Goal: Task Accomplishment & Management: Manage account settings

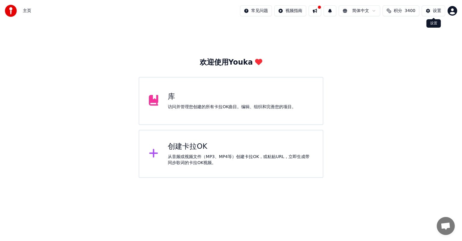
click at [428, 10] on button "设置" at bounding box center [432, 10] width 23 height 11
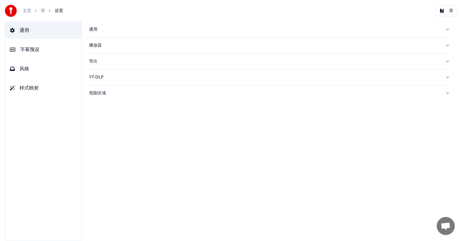
click at [27, 48] on span "字幕预设" at bounding box center [29, 49] width 19 height 7
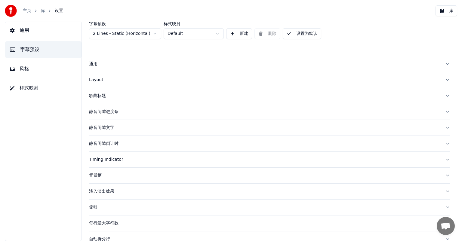
click at [99, 65] on div "通用" at bounding box center [264, 64] width 351 height 6
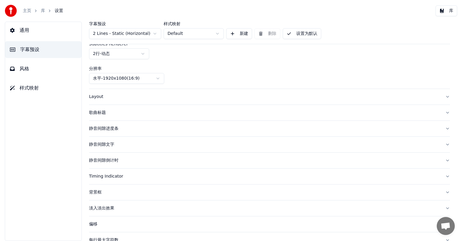
scroll to position [57, 0]
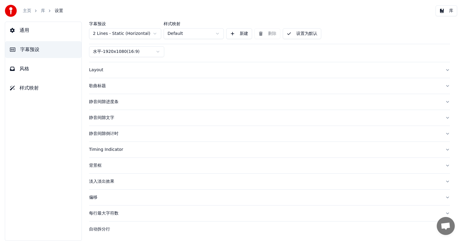
click at [443, 179] on button "淡入淡出效果" at bounding box center [269, 182] width 361 height 16
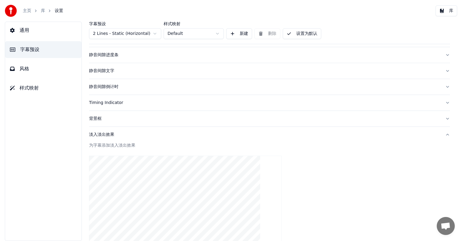
click at [278, 156] on div at bounding box center [269, 204] width 361 height 106
click at [242, 142] on div "为字幕添加淡入淡出效果" at bounding box center [269, 145] width 361 height 6
click at [54, 153] on div "通用 字幕预设 风格 样式映射" at bounding box center [43, 131] width 77 height 219
click at [219, 138] on button "淡入淡出效果" at bounding box center [269, 135] width 361 height 16
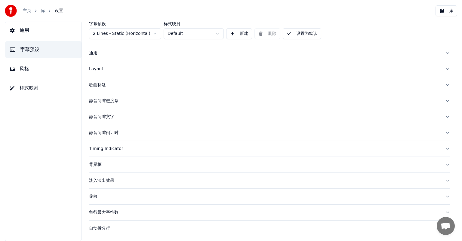
scroll to position [10, 0]
click at [144, 152] on button "Timing Indicator" at bounding box center [269, 150] width 361 height 16
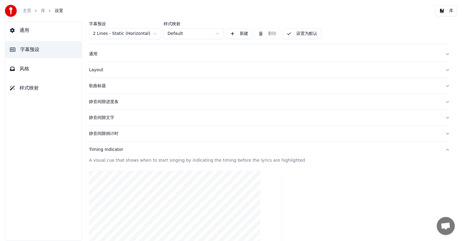
click at [60, 47] on button "字幕预设" at bounding box center [43, 49] width 76 height 17
click at [441, 55] on button "通用" at bounding box center [269, 54] width 361 height 16
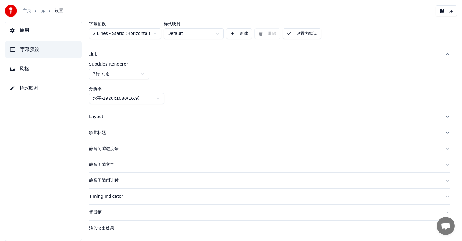
click at [127, 64] on label "Subtitles Renderer" at bounding box center [269, 64] width 361 height 4
click at [142, 74] on html "主页 库 设置 库 通用 字幕预设 风格 样式映射 字幕预设 2 Lines - Static (Horizontal) 样式映射 Default 新建 删除…" at bounding box center [231, 120] width 462 height 241
click at [186, 88] on html "主页 库 设置 库 通用 字幕预设 风格 样式映射 字幕预设 2 Lines - Static (Horizontal) 样式映射 Default 新建 删除…" at bounding box center [231, 120] width 462 height 241
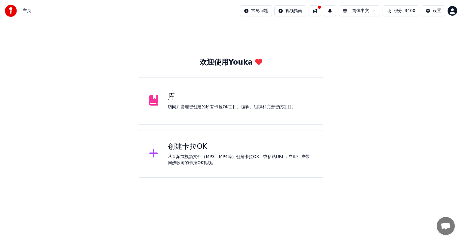
click at [12, 9] on img at bounding box center [11, 11] width 12 height 12
click at [453, 10] on html "主页 常见问题 视频指南 简体中文 积分 3400 设置 欢迎使用Youka 库 访问并管理您创建的所有[PERSON_NAME]OK曲目。编辑、组织和完善您…" at bounding box center [231, 89] width 462 height 178
click at [384, 50] on html "主页 常见问题 视频指南 简体中文 积分 3400 设置 欢迎使用Youka 库 访问并管理您创建的所有[PERSON_NAME]OK曲目。编辑、组织和完善您…" at bounding box center [231, 89] width 462 height 178
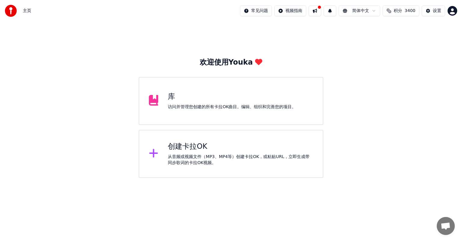
click at [11, 7] on img at bounding box center [11, 11] width 12 height 12
click at [257, 60] on icon at bounding box center [258, 62] width 7 height 6
click at [231, 60] on div "欢迎使用Youka" at bounding box center [231, 63] width 63 height 10
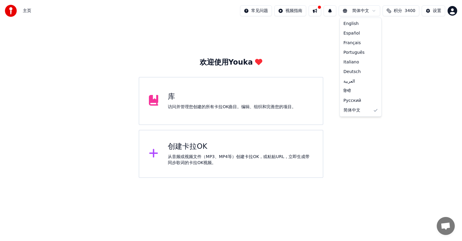
click at [373, 10] on html "主页 常见问题 视频指南 简体中文 积分 3400 设置 欢迎使用Youka 库 访问并管理您创建的所有[PERSON_NAME]OK曲目。编辑、组织和完善您…" at bounding box center [231, 89] width 462 height 178
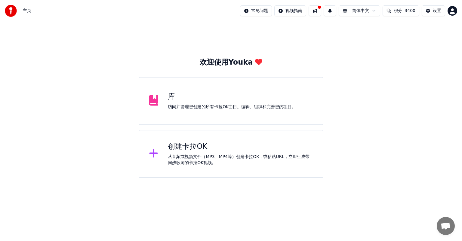
drag, startPoint x: 252, startPoint y: 62, endPoint x: 228, endPoint y: 63, distance: 24.4
click at [232, 63] on html "主页 常见问题 视频指南 简体中文 积分 3400 设置 欢迎使用Youka 库 访问并管理您创建的所有[PERSON_NAME]OK曲目。编辑、组织和完善您…" at bounding box center [231, 89] width 462 height 178
drag, startPoint x: 227, startPoint y: 63, endPoint x: 250, endPoint y: 60, distance: 23.0
click at [250, 60] on div "欢迎使用Youka" at bounding box center [231, 63] width 63 height 10
